Goal: Task Accomplishment & Management: Use online tool/utility

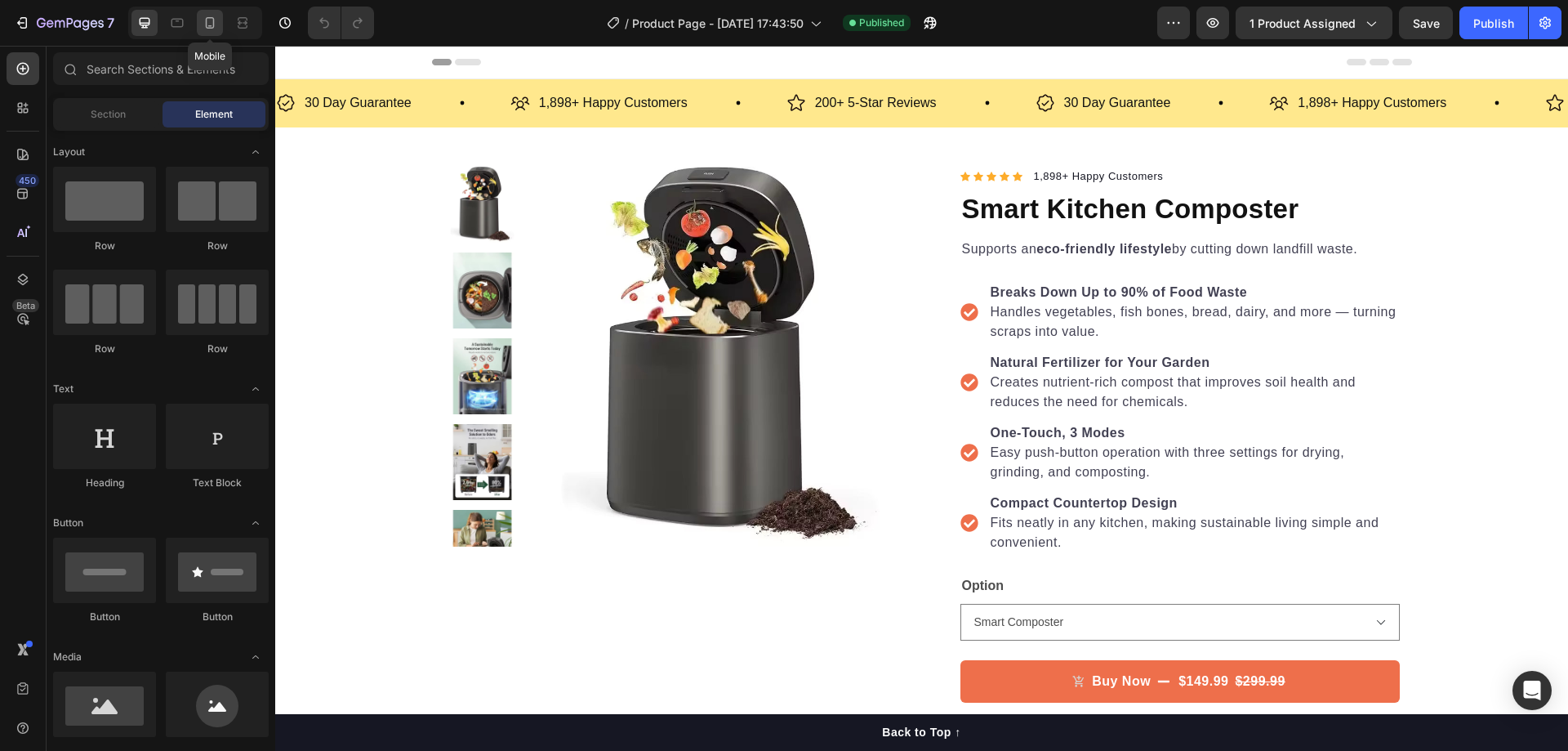
click at [206, 25] on icon at bounding box center [210, 23] width 9 height 12
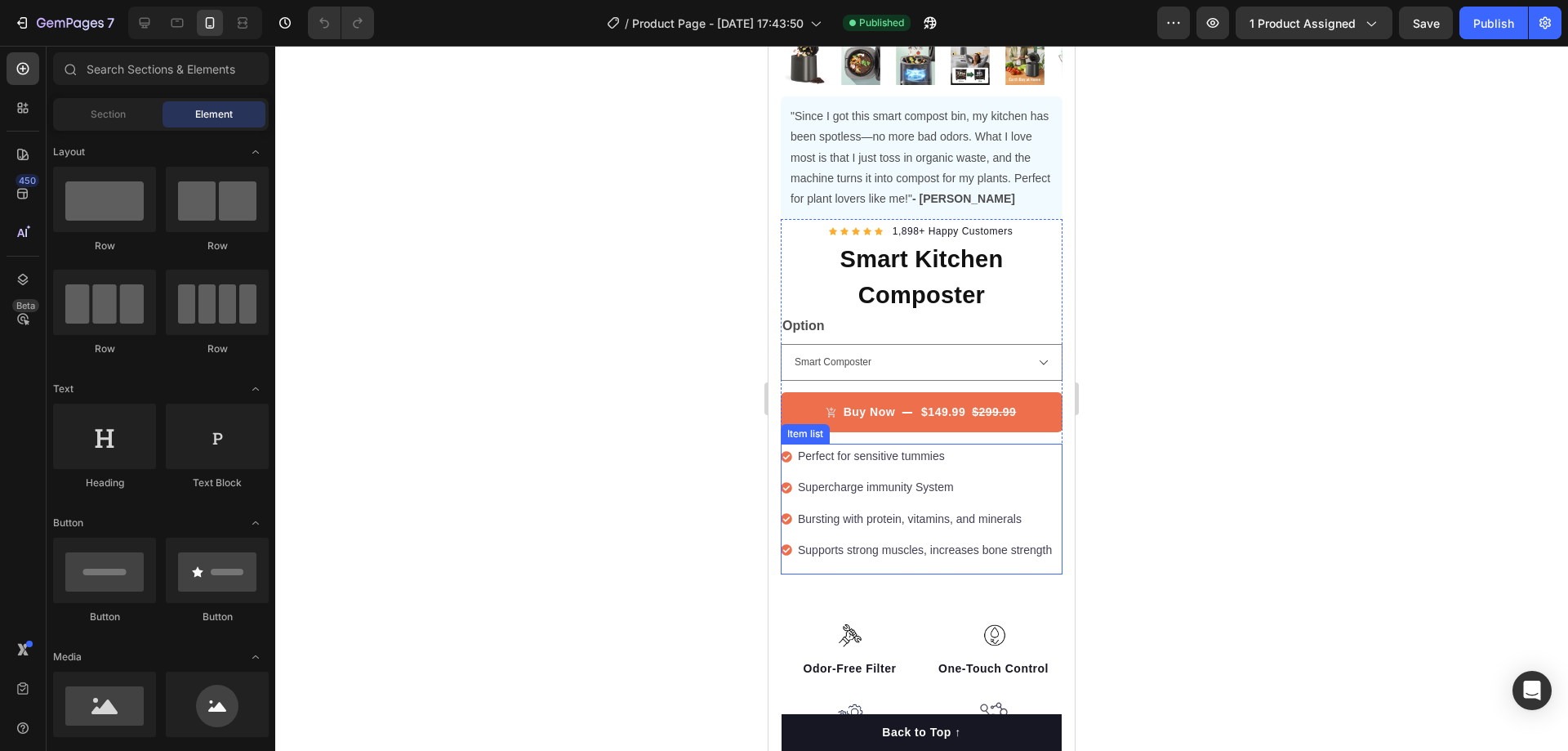
scroll to position [490, 0]
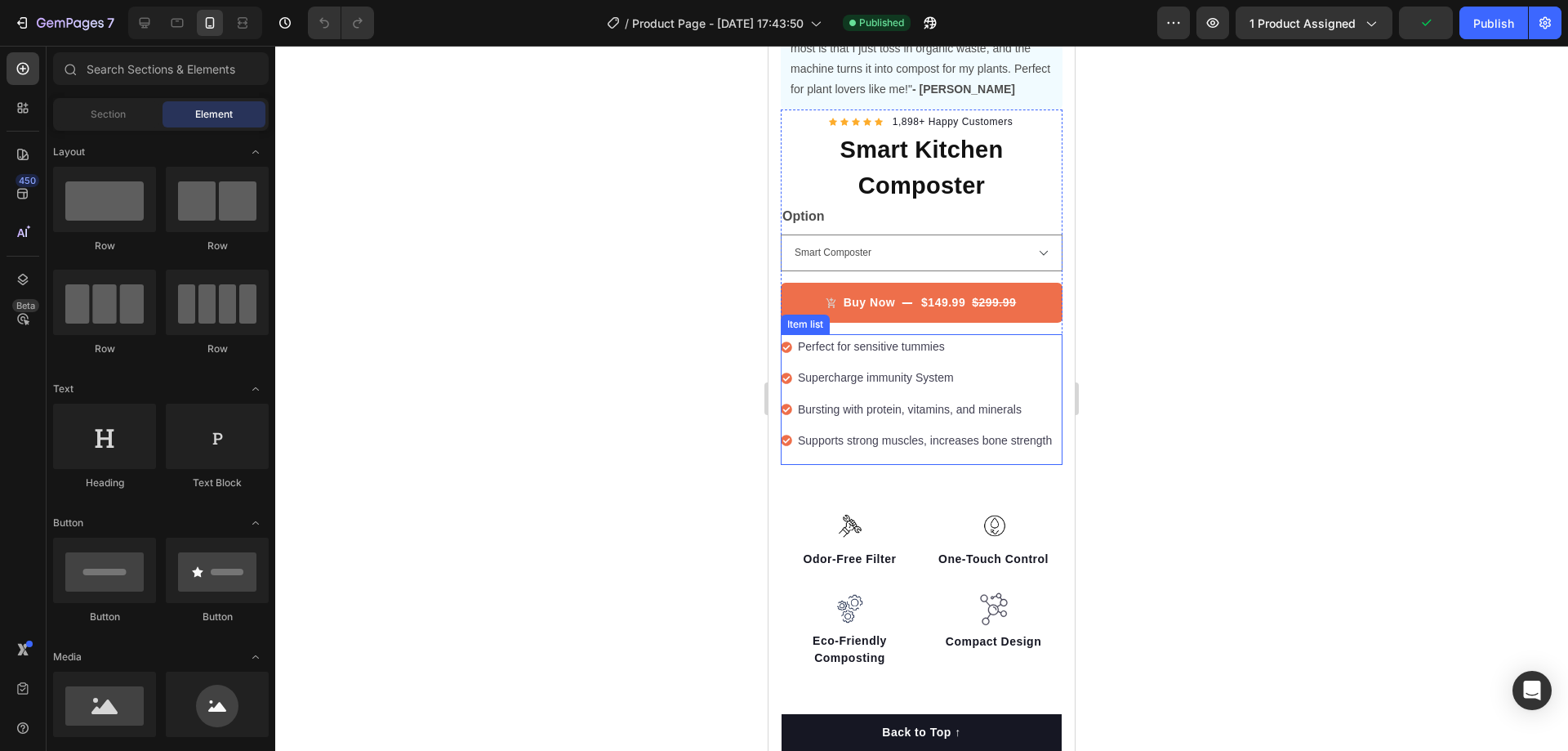
click at [896, 399] on p "Bursting with protein, vitamins, and minerals" at bounding box center [925, 409] width 254 height 20
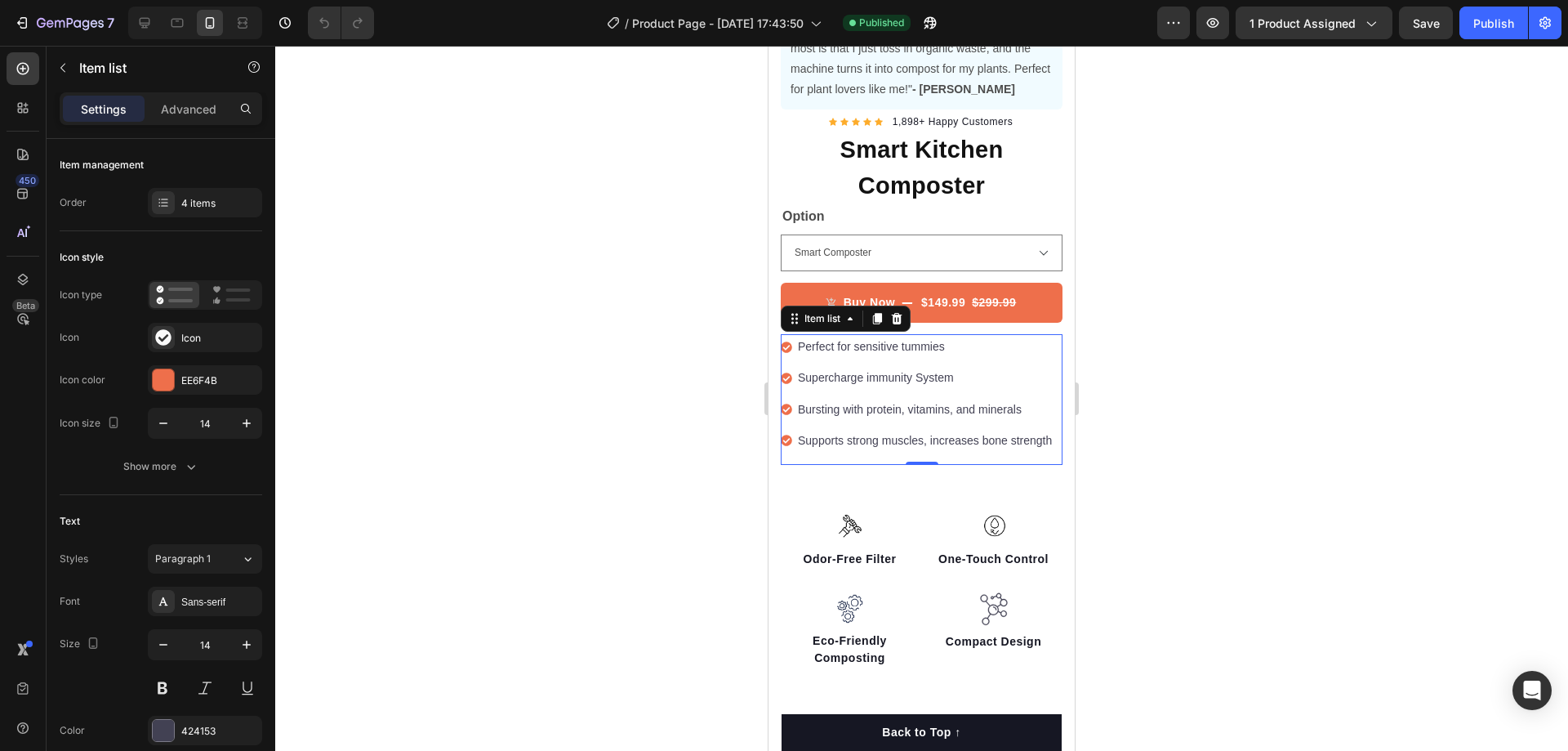
click at [990, 336] on p "Perfect for sensitive tummies" at bounding box center [925, 346] width 254 height 20
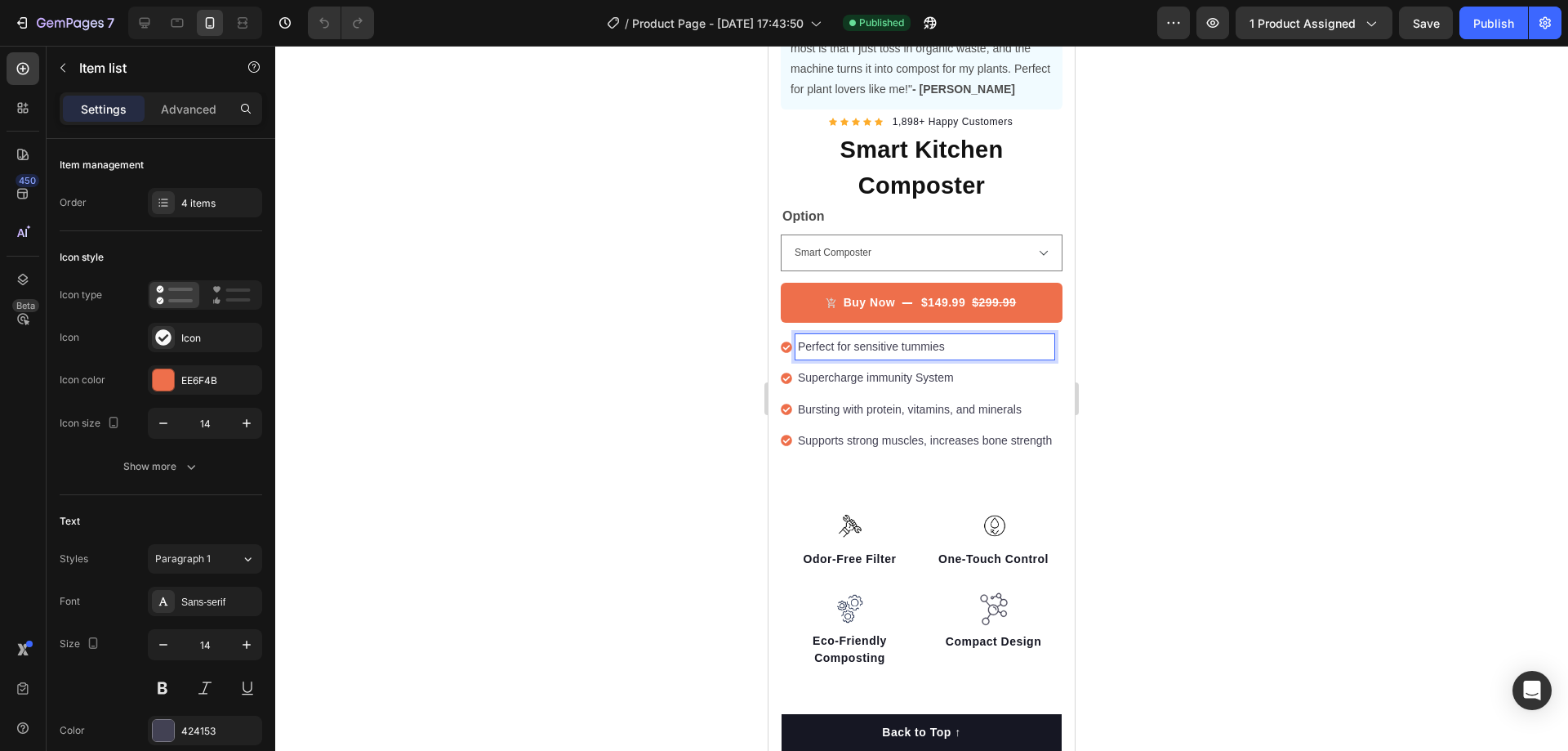
click at [1009, 340] on p "Perfect for sensitive tummies" at bounding box center [925, 346] width 254 height 20
click at [774, 336] on div "Product Images "Since I got this smart compost bin, my kitchen has been spotles…" at bounding box center [921, 50] width 306 height 828
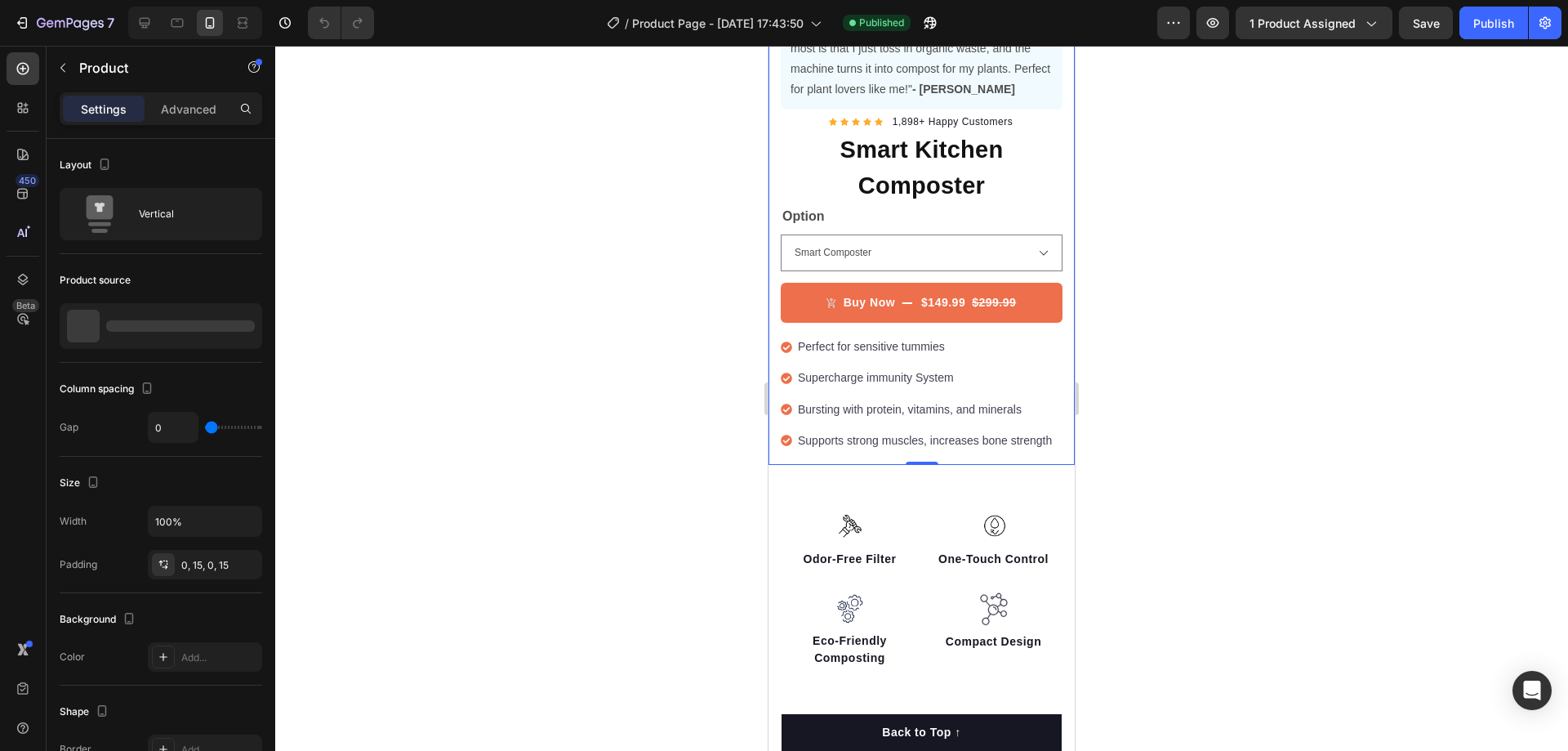
click at [781, 341] on icon at bounding box center [786, 347] width 12 height 12
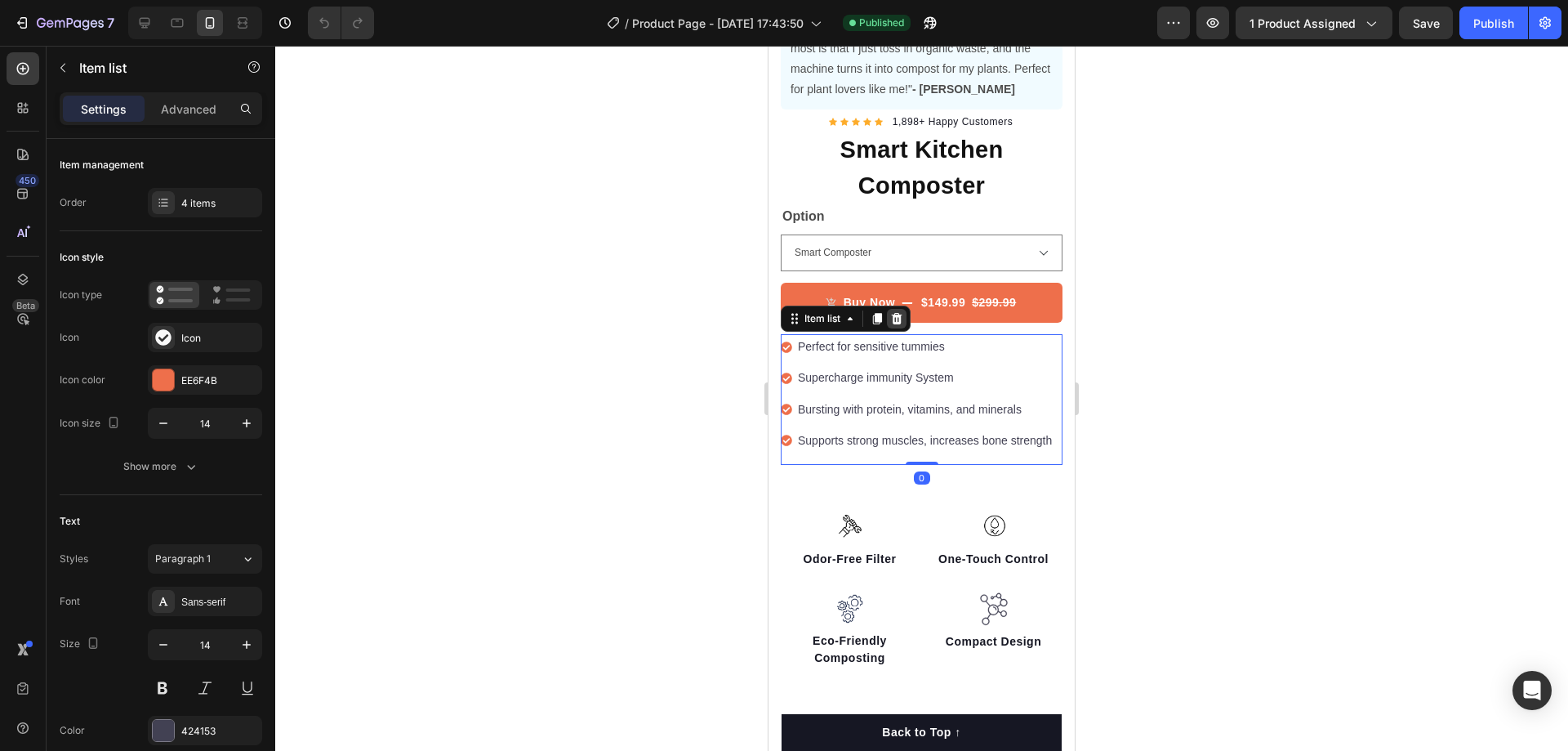
click at [897, 313] on icon at bounding box center [896, 319] width 11 height 12
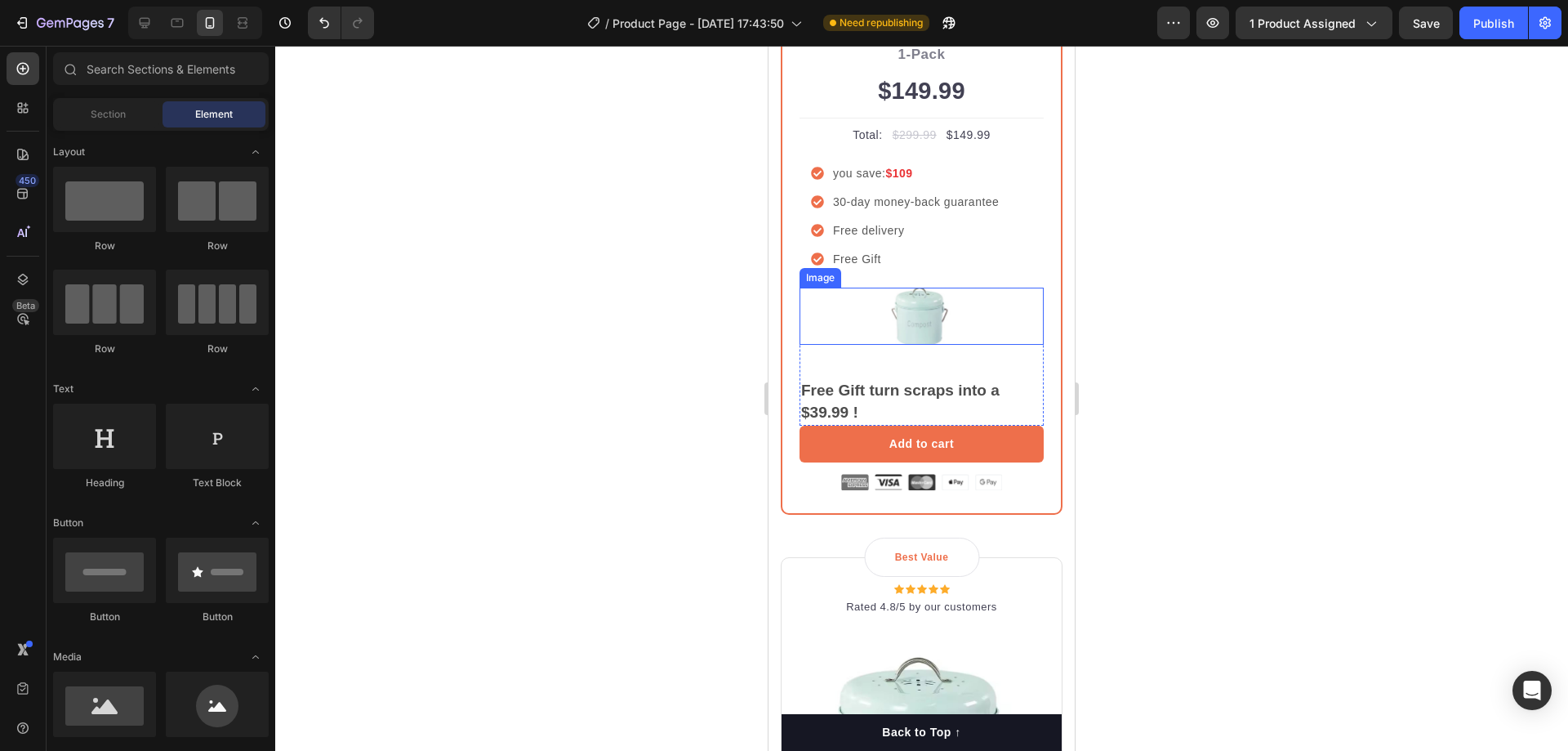
scroll to position [1552, 0]
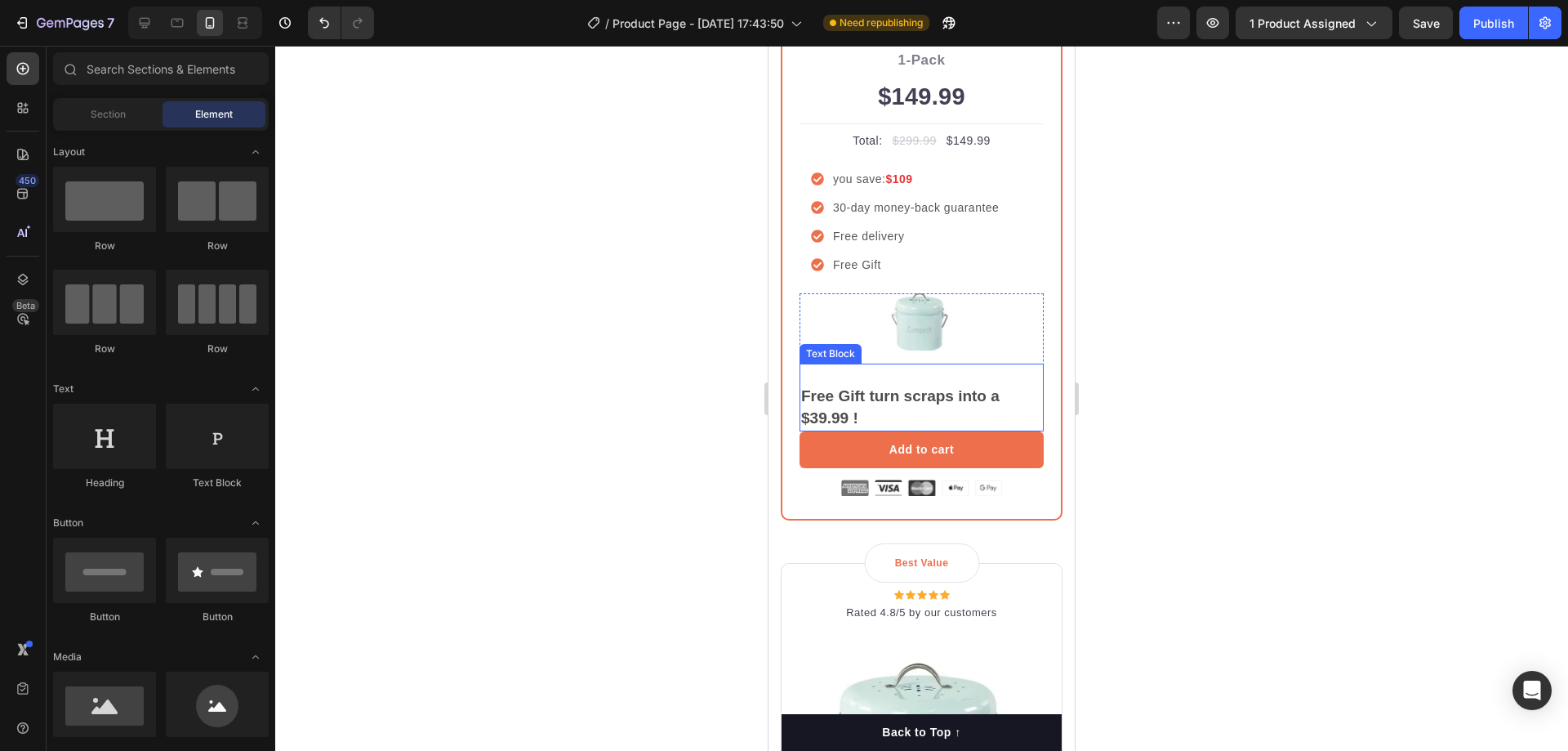
click at [817, 401] on strong "Free Gift turn scraps into a $39.99 !" at bounding box center [900, 407] width 199 height 40
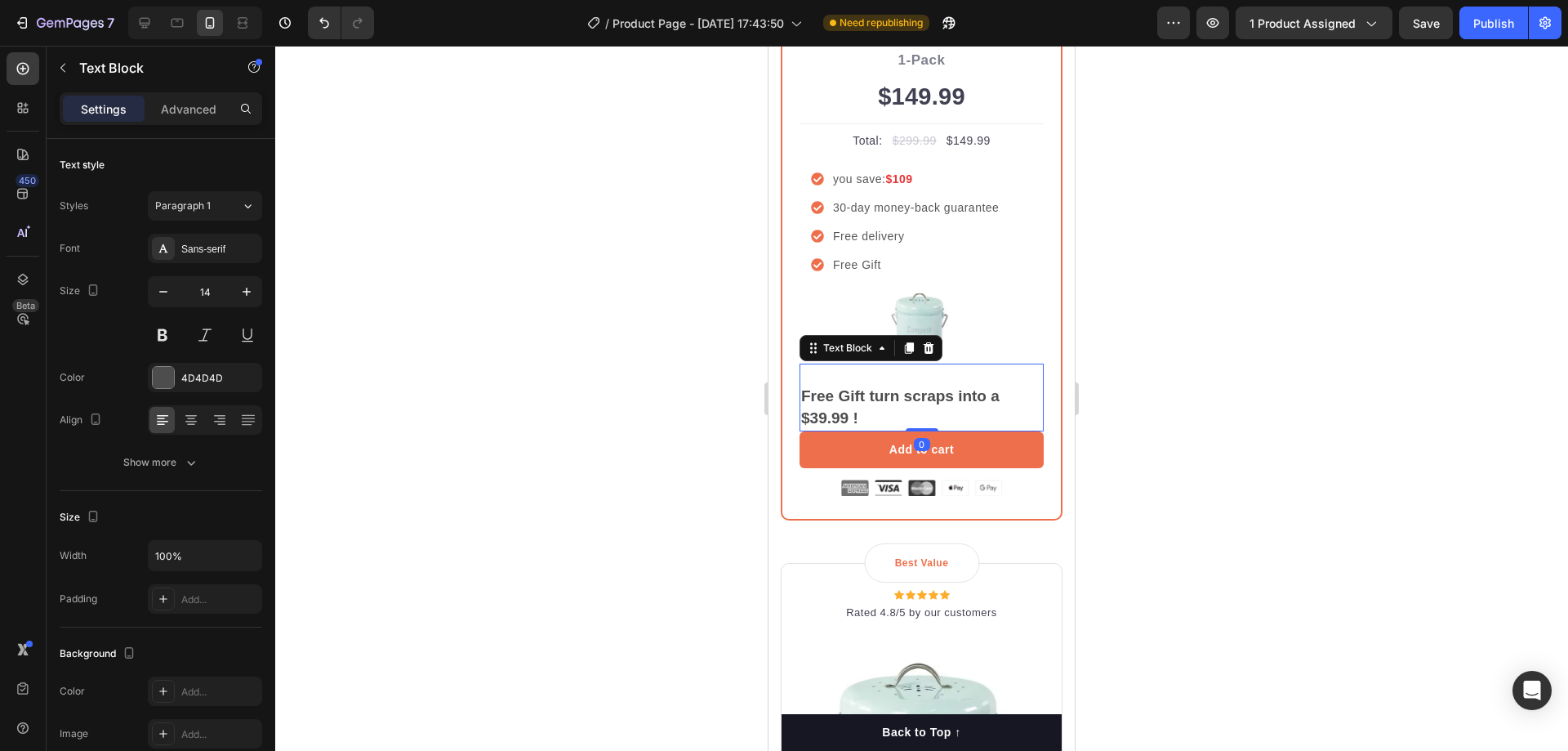
click at [817, 401] on strong "Free Gift turn scraps into a $39.99 !" at bounding box center [900, 407] width 199 height 40
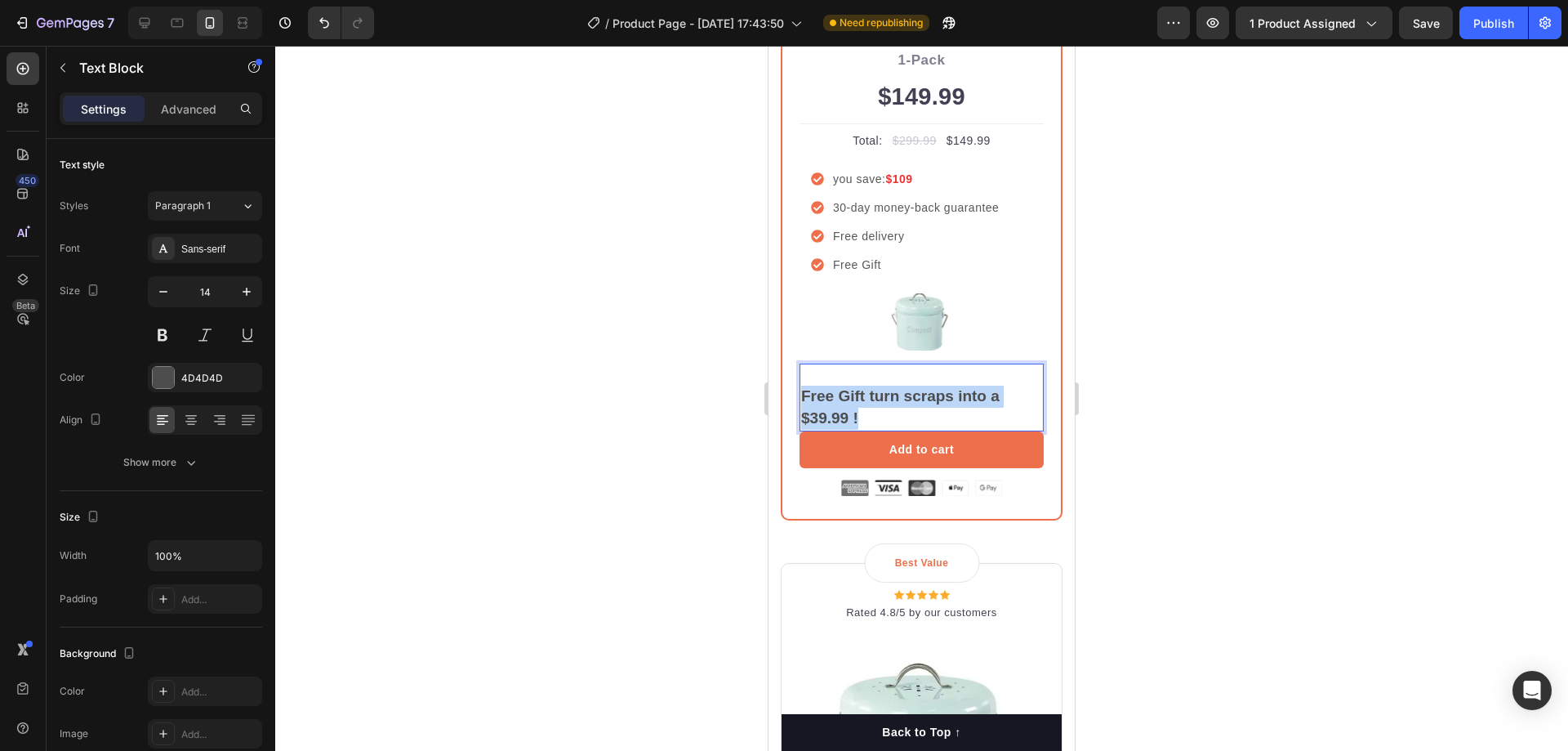
click at [817, 401] on strong "Free Gift turn scraps into a $39.99 !" at bounding box center [900, 407] width 199 height 40
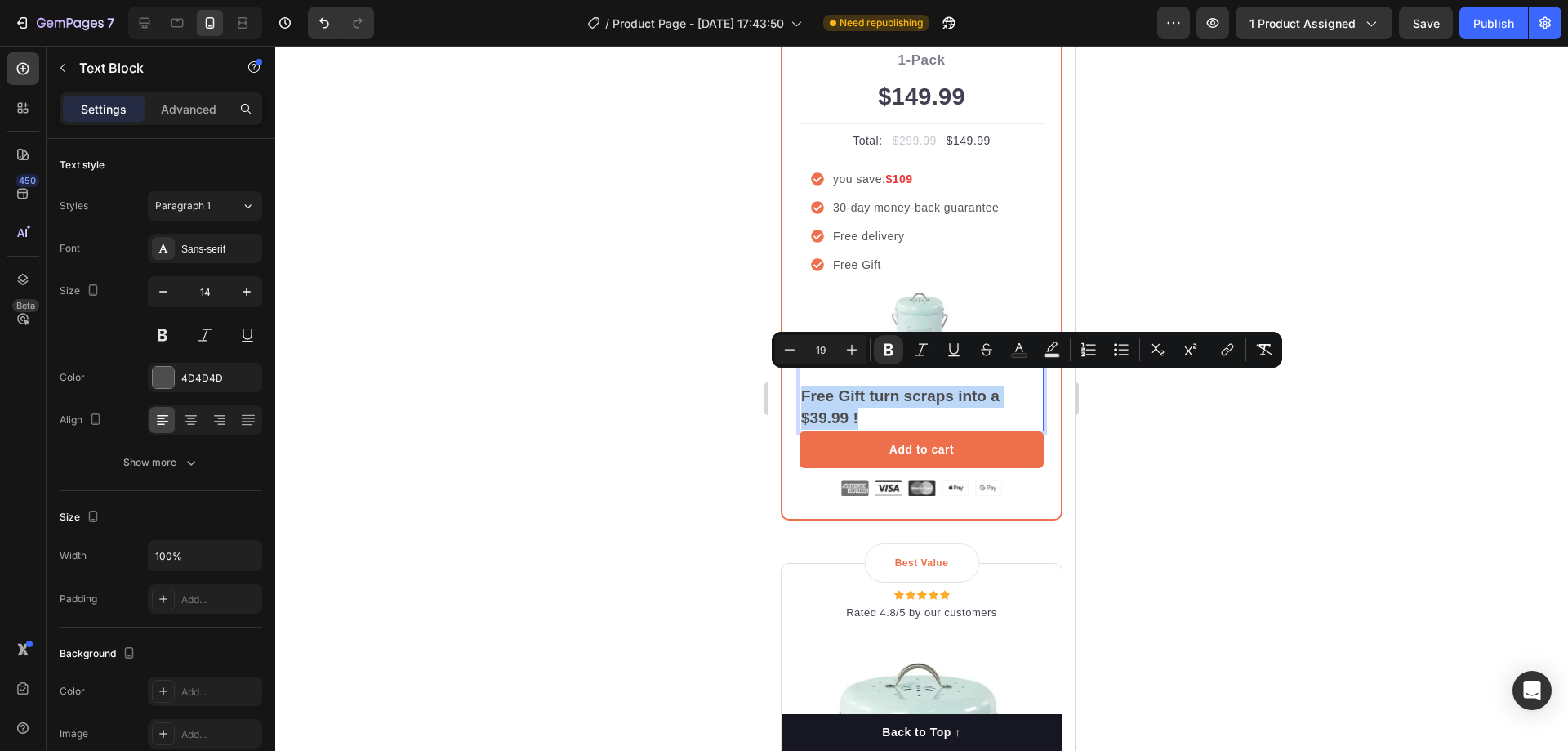
click at [820, 407] on strong "Free Gift turn scraps into a $39.99 !" at bounding box center [900, 407] width 199 height 40
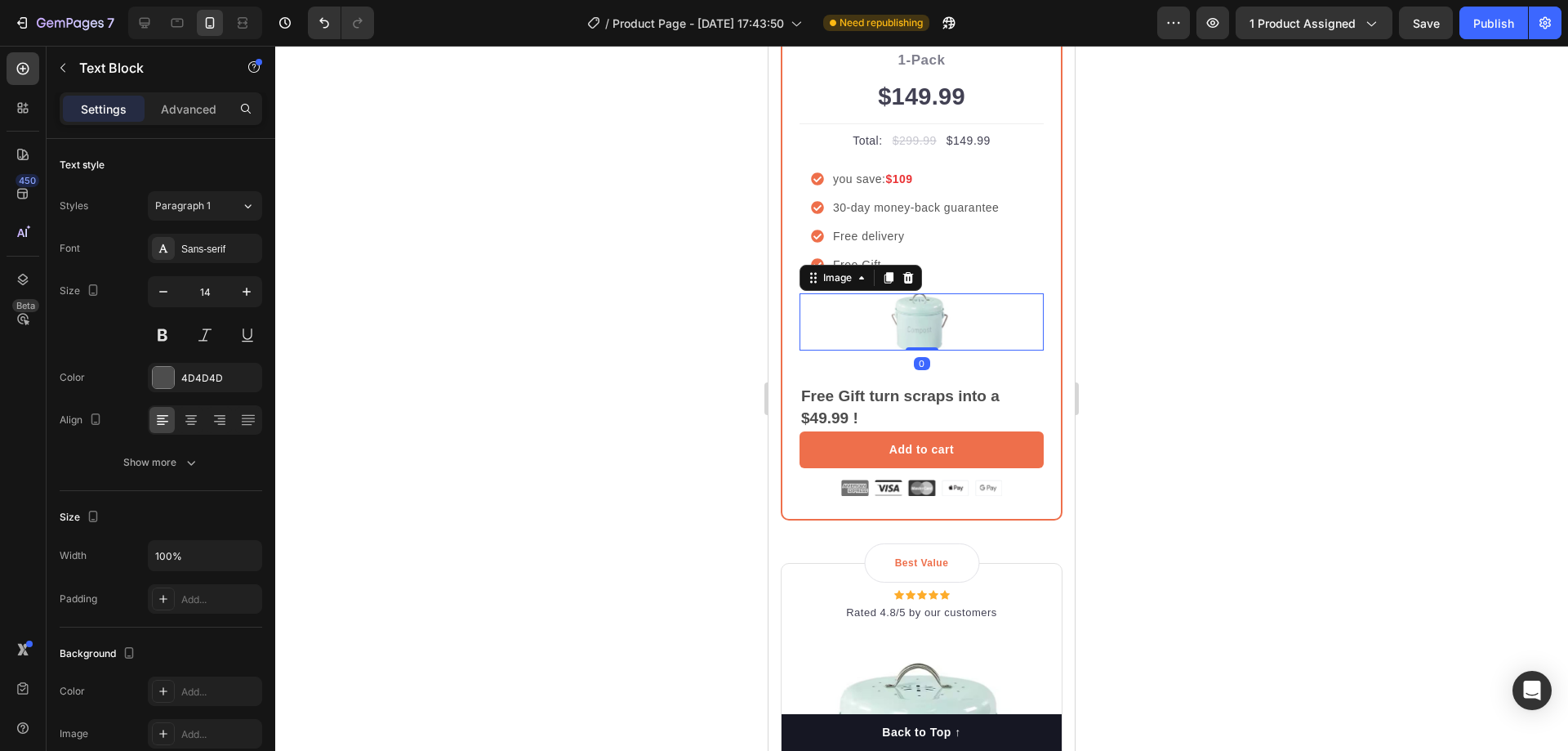
click at [981, 326] on div at bounding box center [921, 321] width 244 height 57
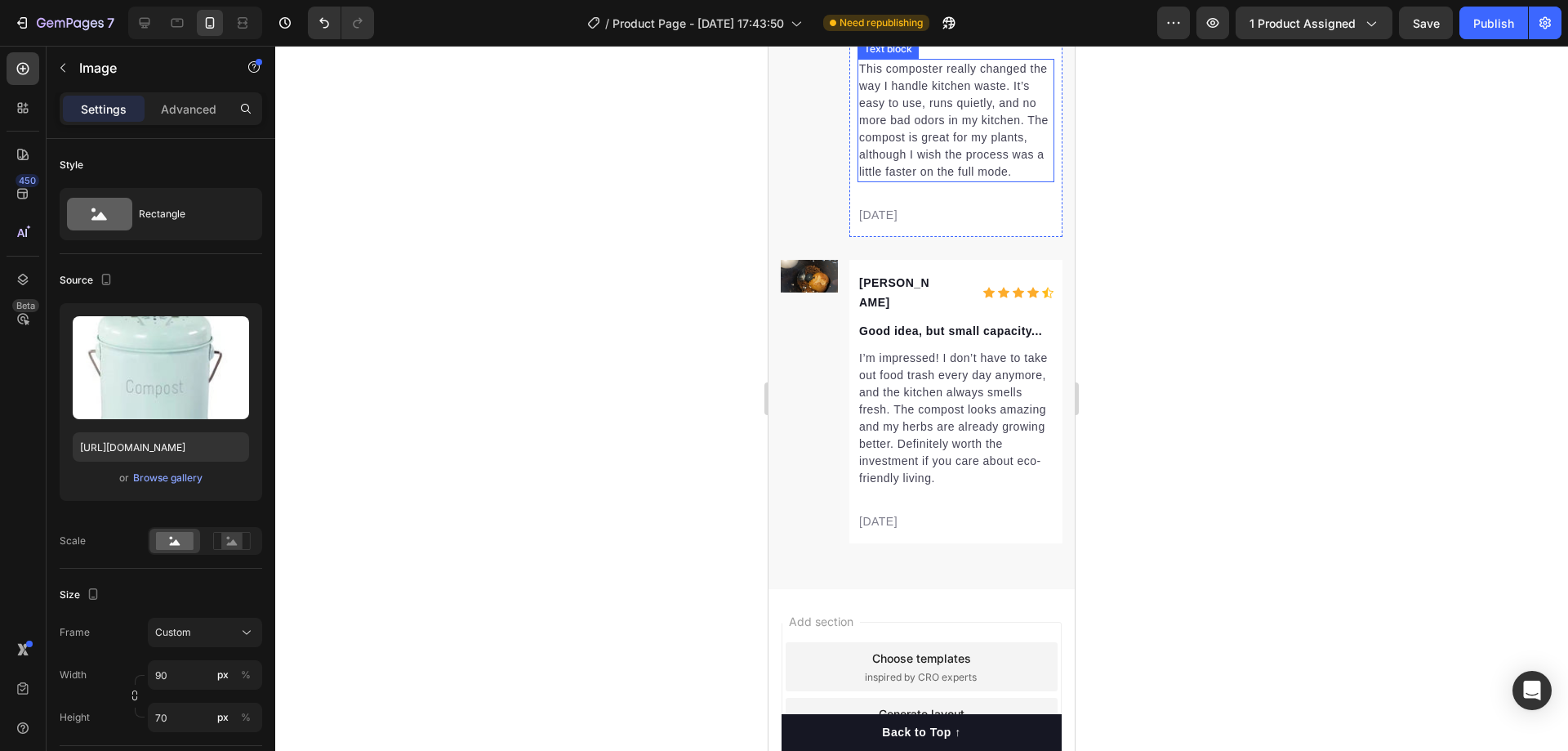
scroll to position [7396, 0]
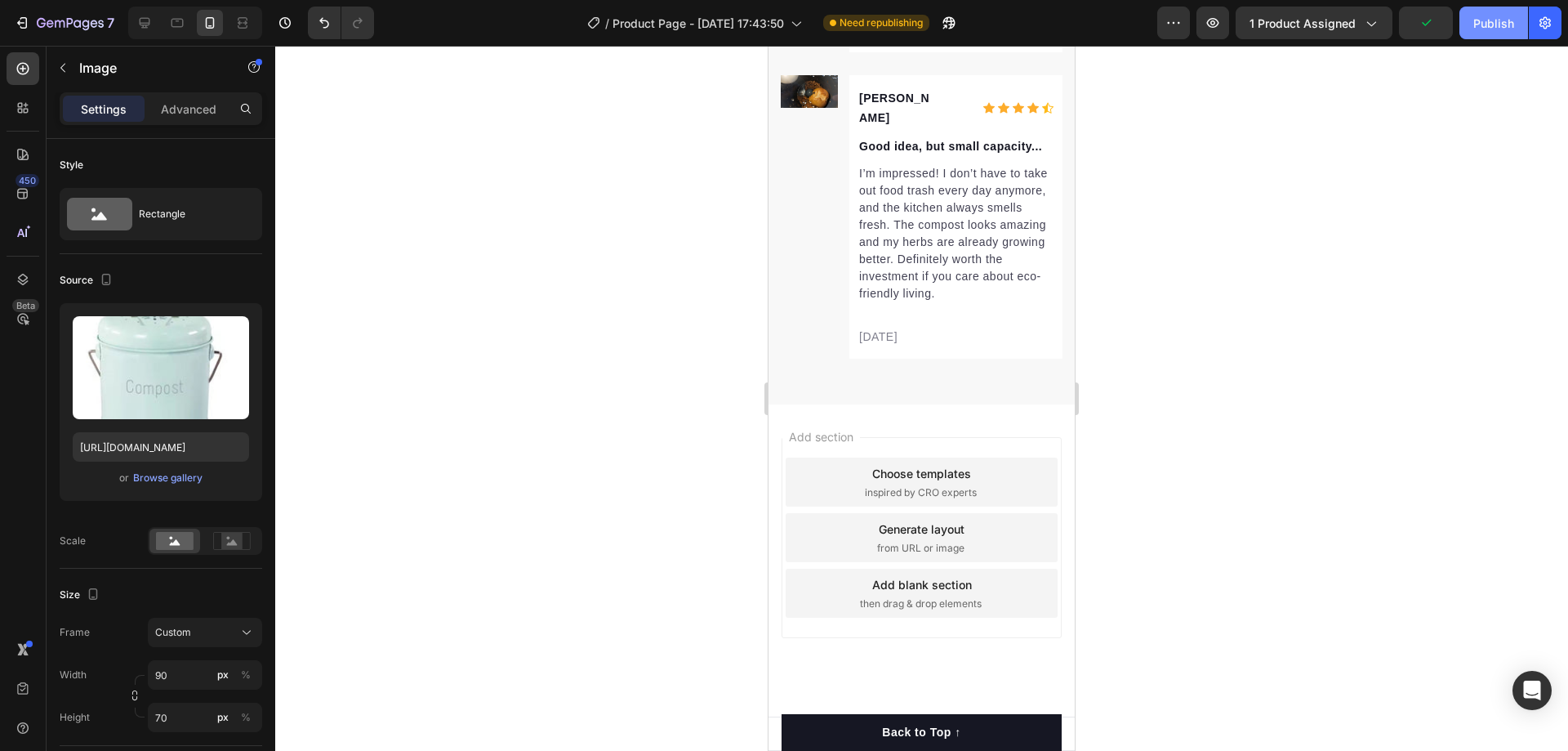
click at [1501, 21] on div "Publish" at bounding box center [1494, 23] width 40 height 17
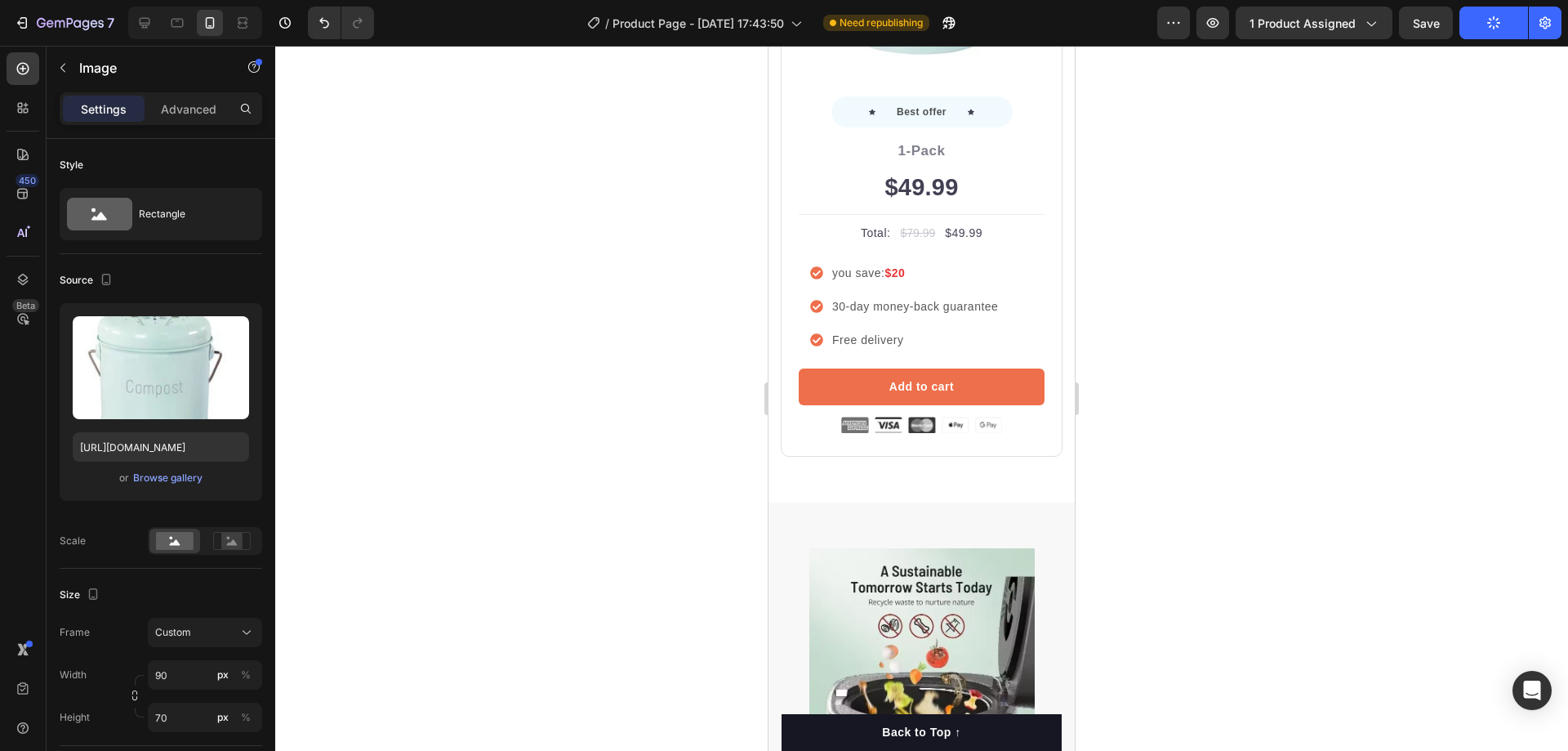
scroll to position [2016, 0]
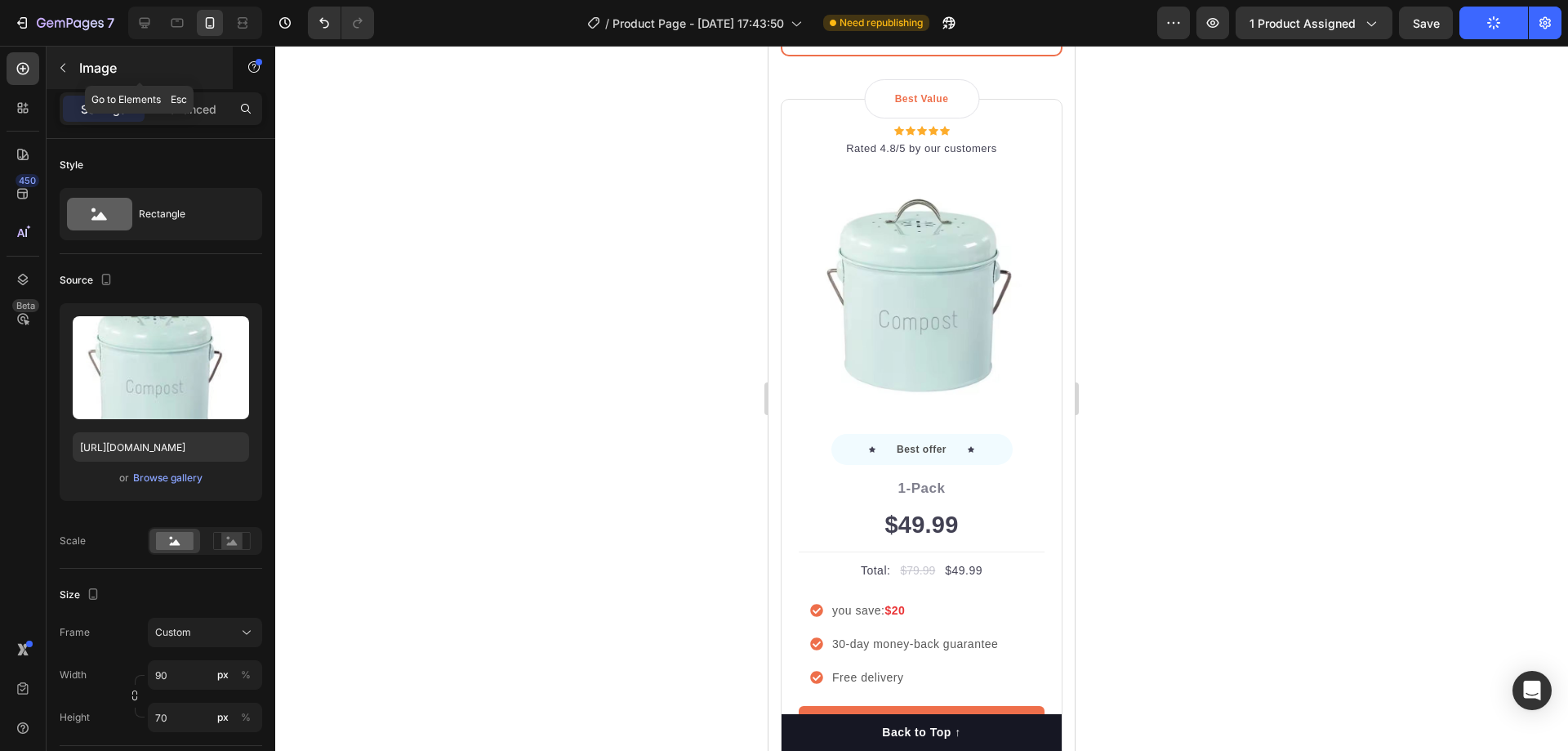
click at [66, 72] on icon "button" at bounding box center [63, 68] width 13 height 13
